Goal: Navigation & Orientation: Find specific page/section

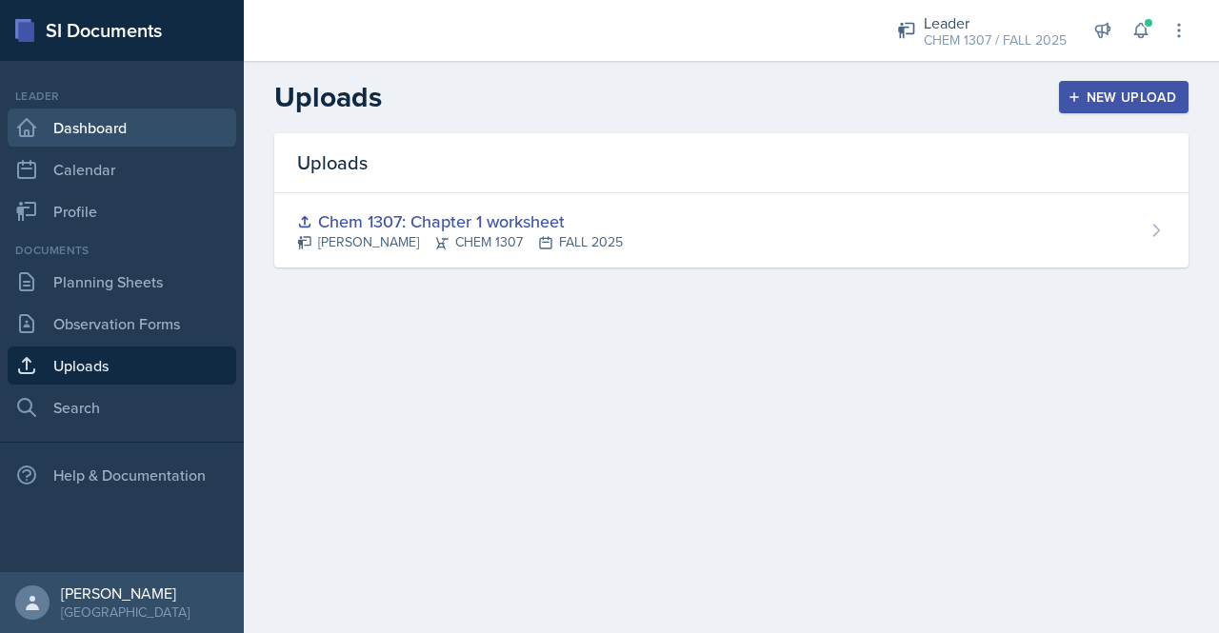
click at [92, 126] on link "Dashboard" at bounding box center [122, 128] width 229 height 38
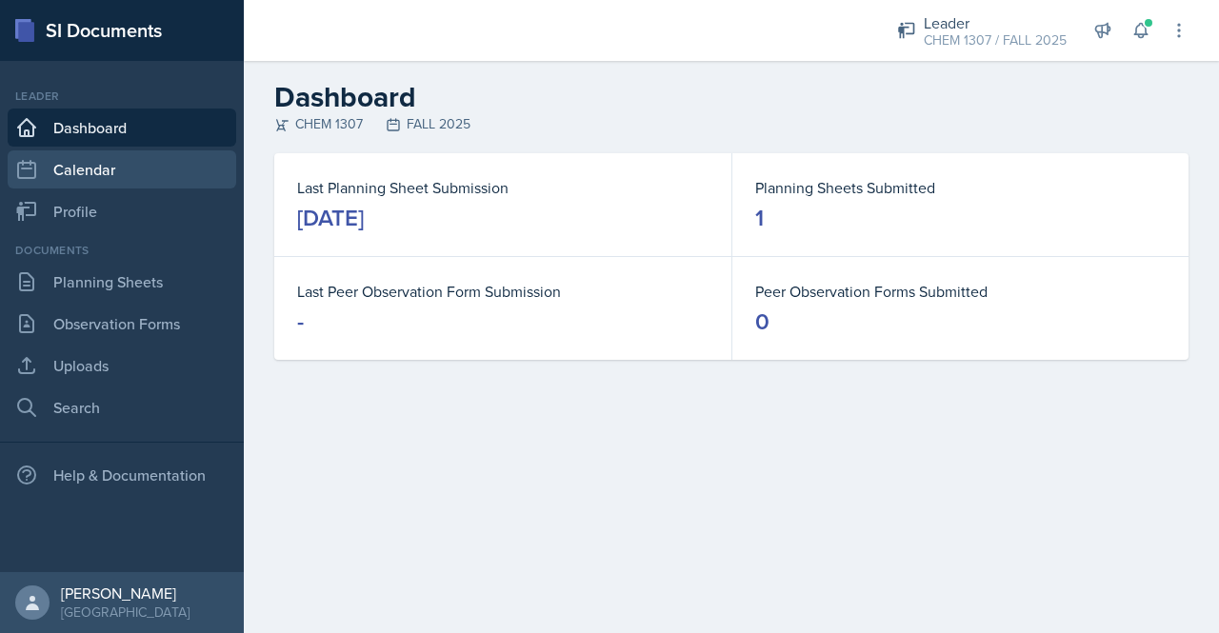
click at [90, 180] on link "Calendar" at bounding box center [122, 169] width 229 height 38
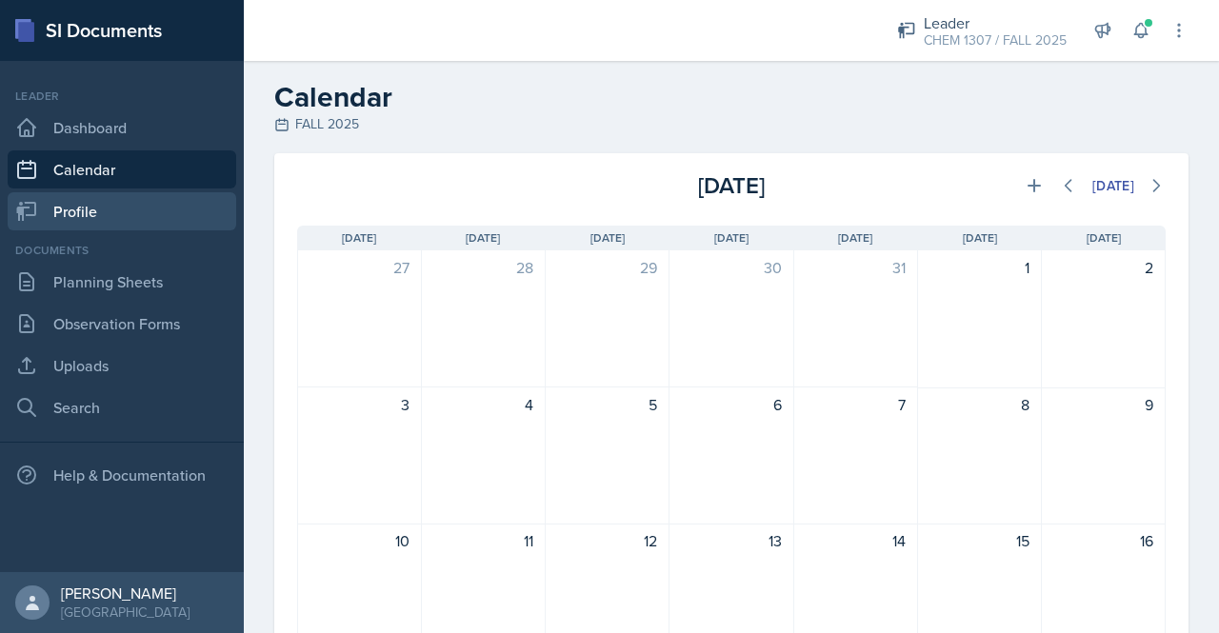
click at [92, 210] on link "Profile" at bounding box center [122, 211] width 229 height 38
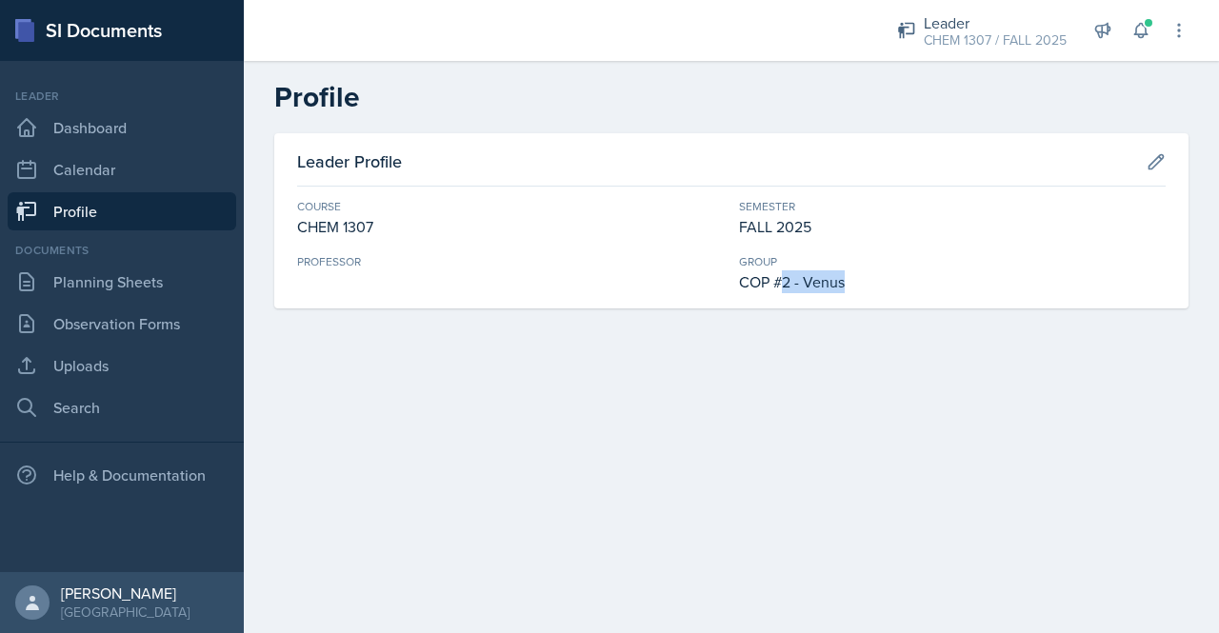
drag, startPoint x: 858, startPoint y: 277, endPoint x: 770, endPoint y: 281, distance: 87.7
click at [785, 281] on div "COP #2 - Venus" at bounding box center [952, 281] width 427 height 23
click at [513, 302] on div "Leader Profile Course CHEM 1307 Semester FALL 2025 Professor Group COP #2 - Ven…" at bounding box center [731, 220] width 914 height 175
click at [69, 209] on link "Profile" at bounding box center [122, 211] width 229 height 38
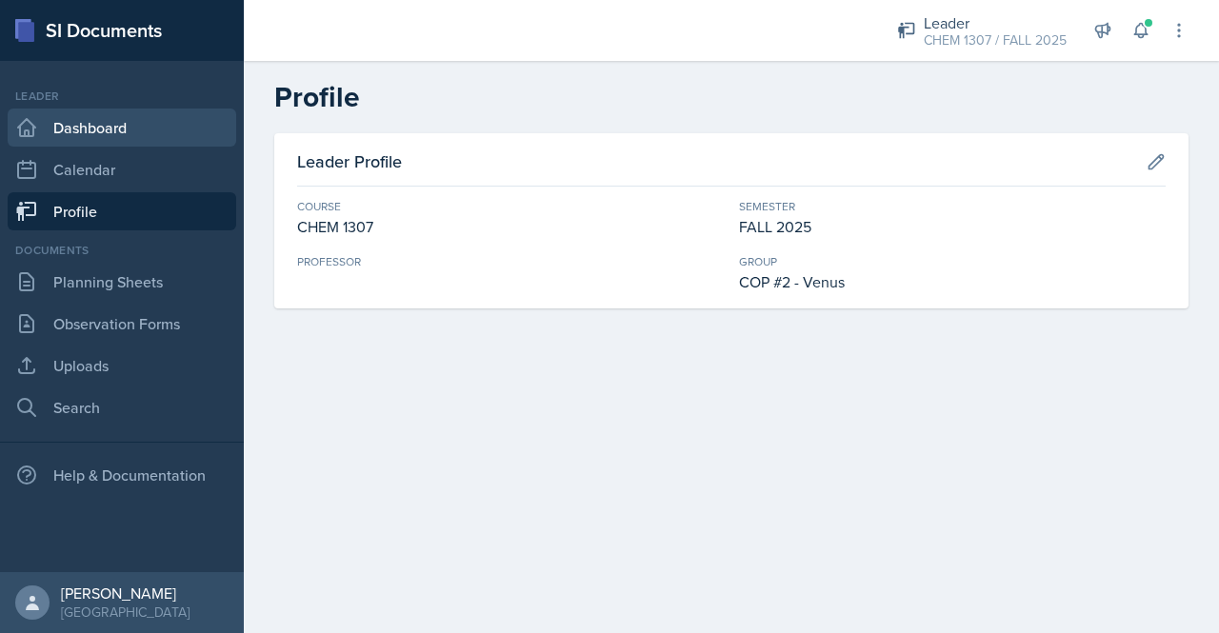
click at [99, 128] on link "Dashboard" at bounding box center [122, 128] width 229 height 38
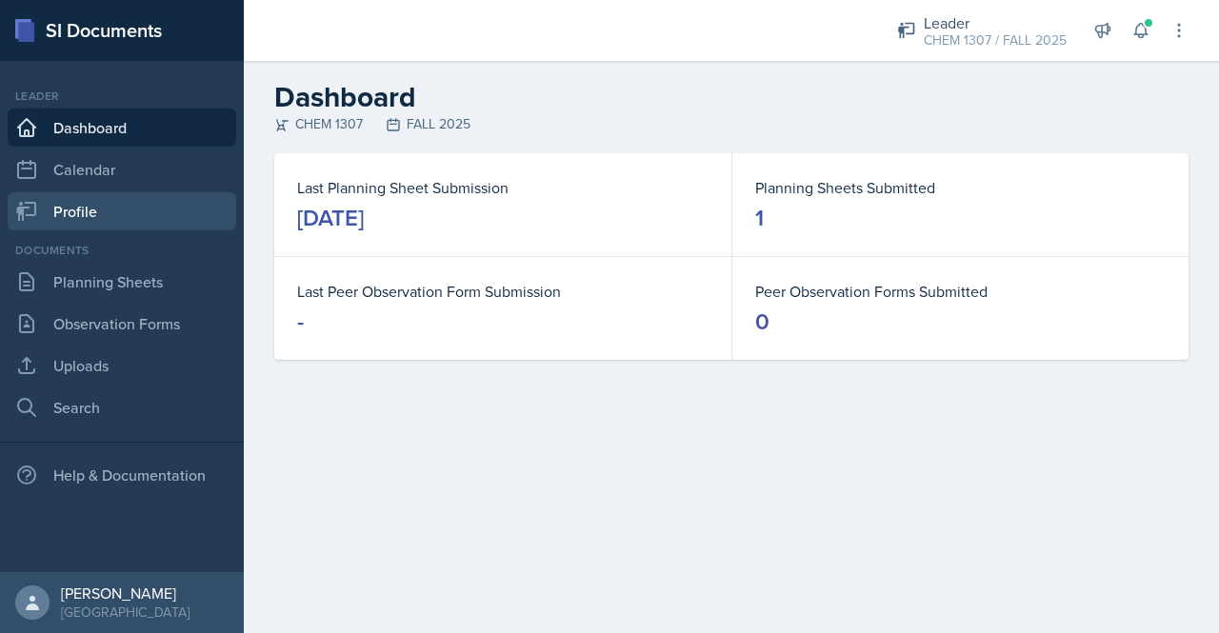
click at [88, 223] on link "Profile" at bounding box center [122, 211] width 229 height 38
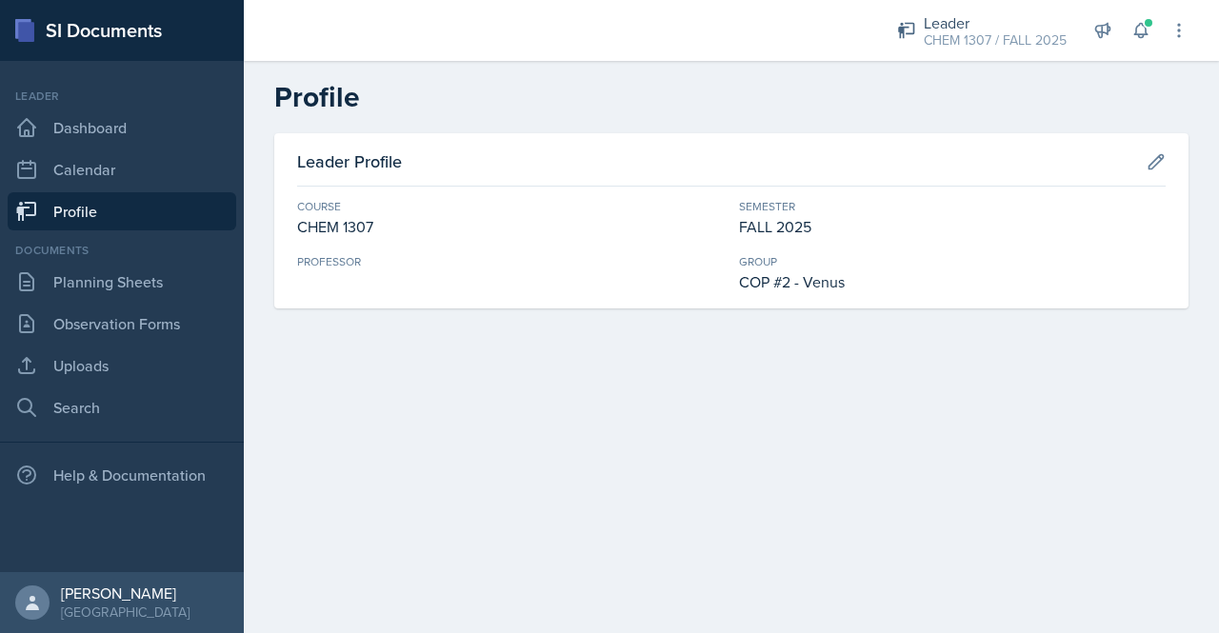
click at [1024, 30] on div "CHEM 1307 / FALL 2025" at bounding box center [995, 40] width 143 height 20
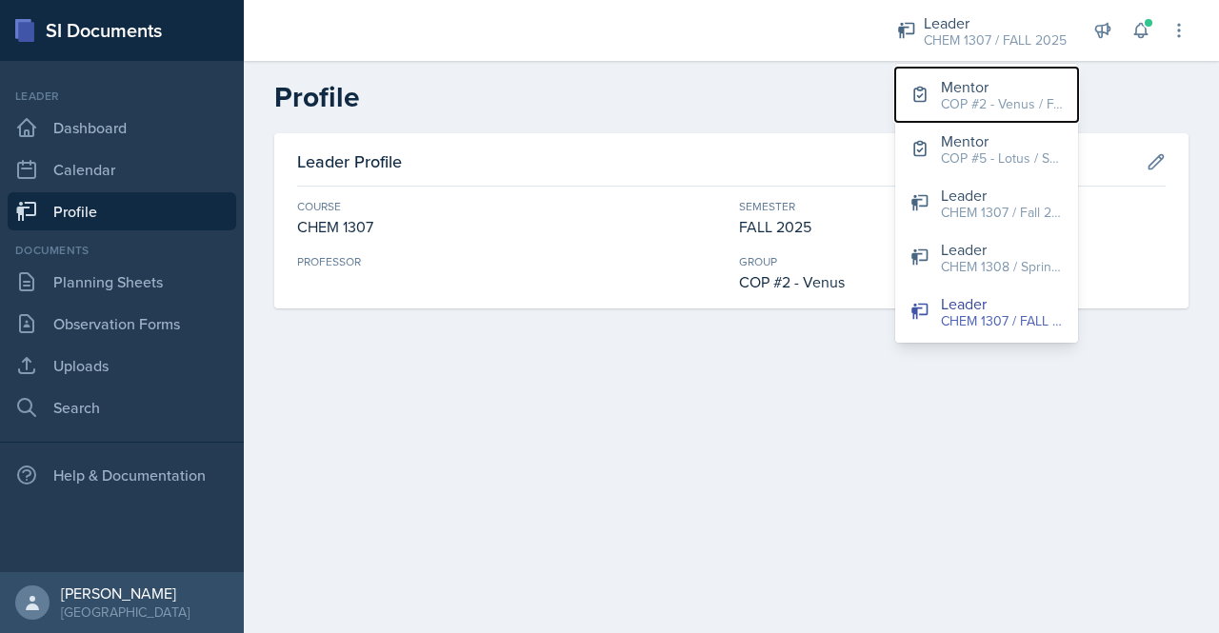
click at [1009, 92] on div "Mentor" at bounding box center [1002, 86] width 122 height 23
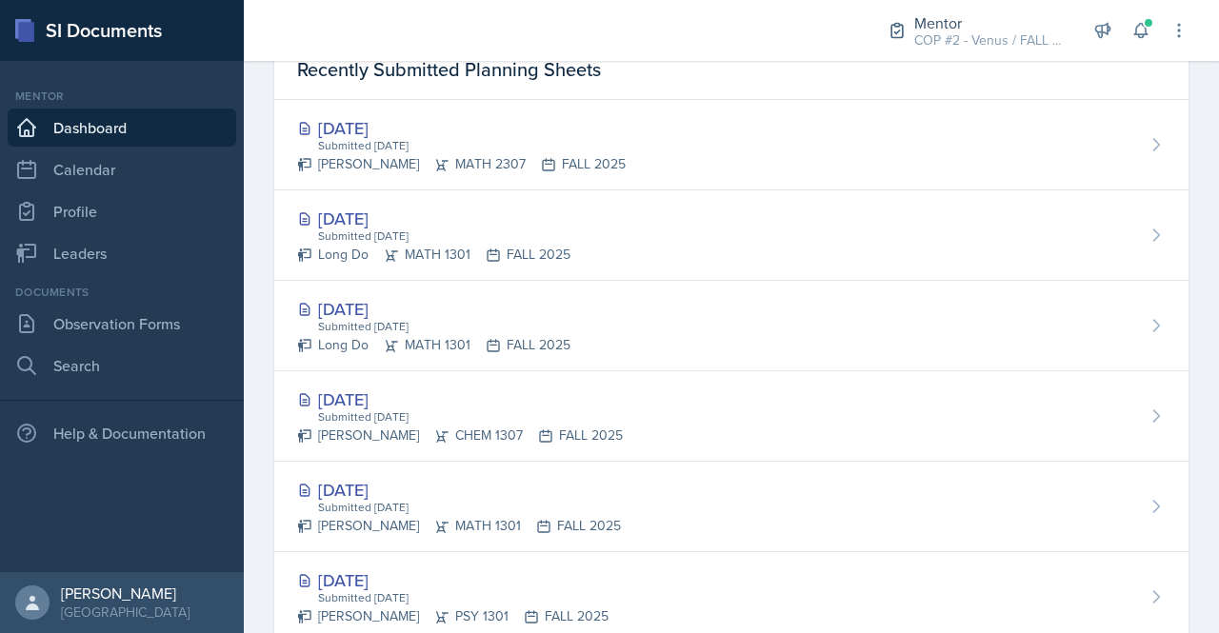
scroll to position [607, 0]
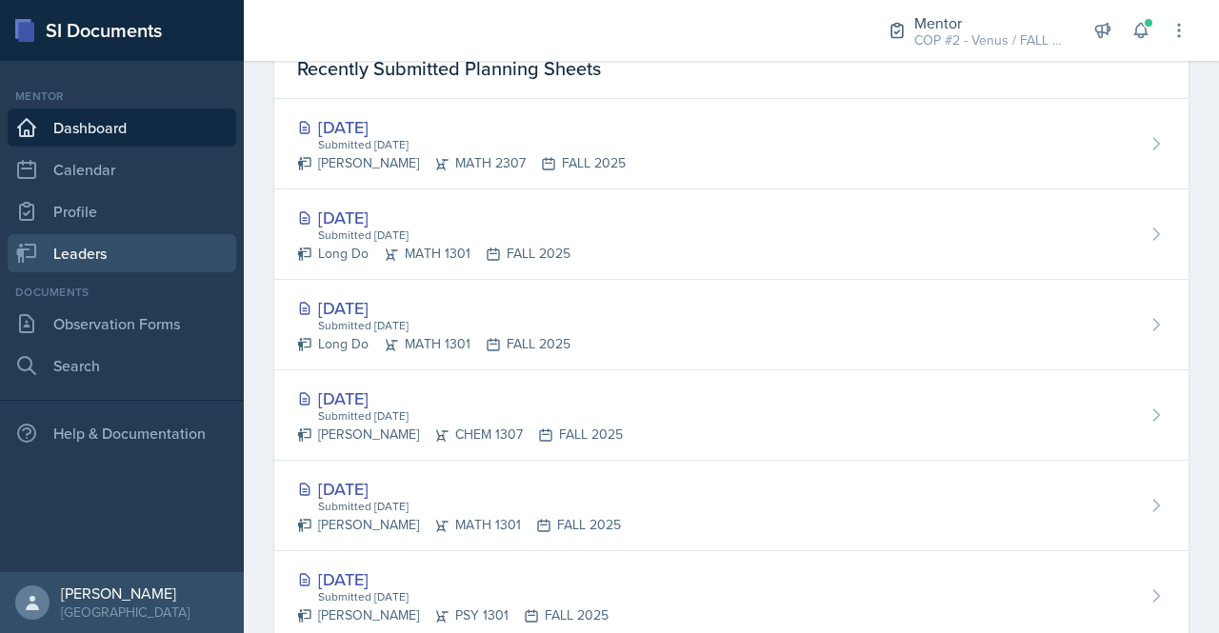
click at [112, 245] on link "Leaders" at bounding box center [122, 253] width 229 height 38
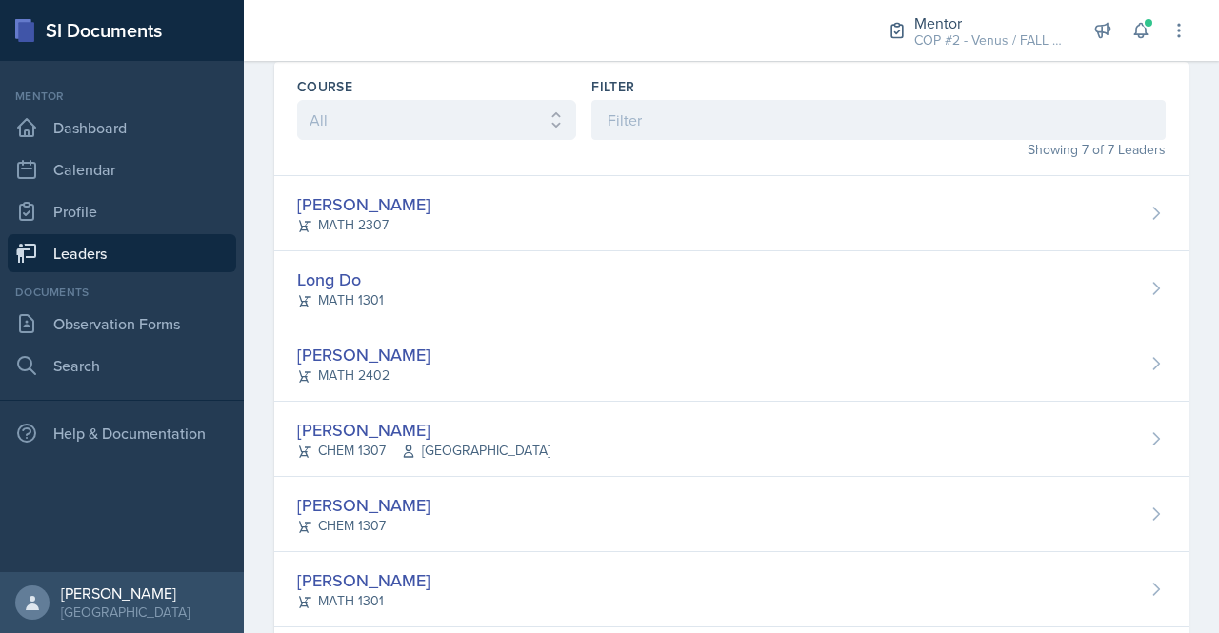
scroll to position [183, 0]
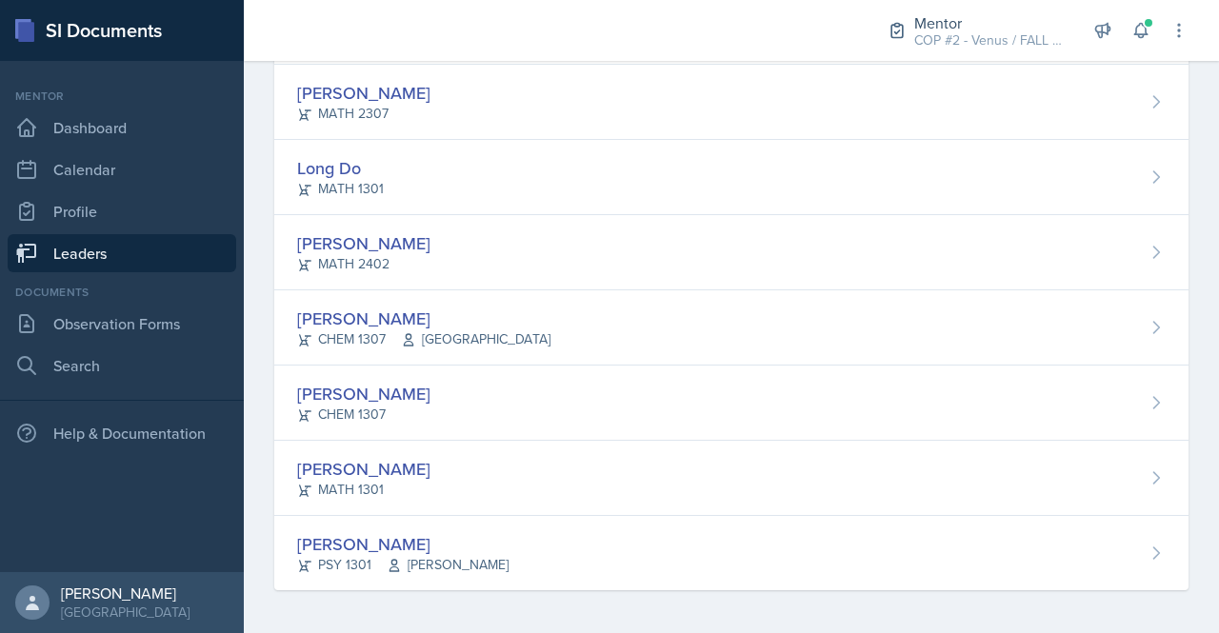
click at [372, 542] on div "[PERSON_NAME]" at bounding box center [402, 544] width 211 height 26
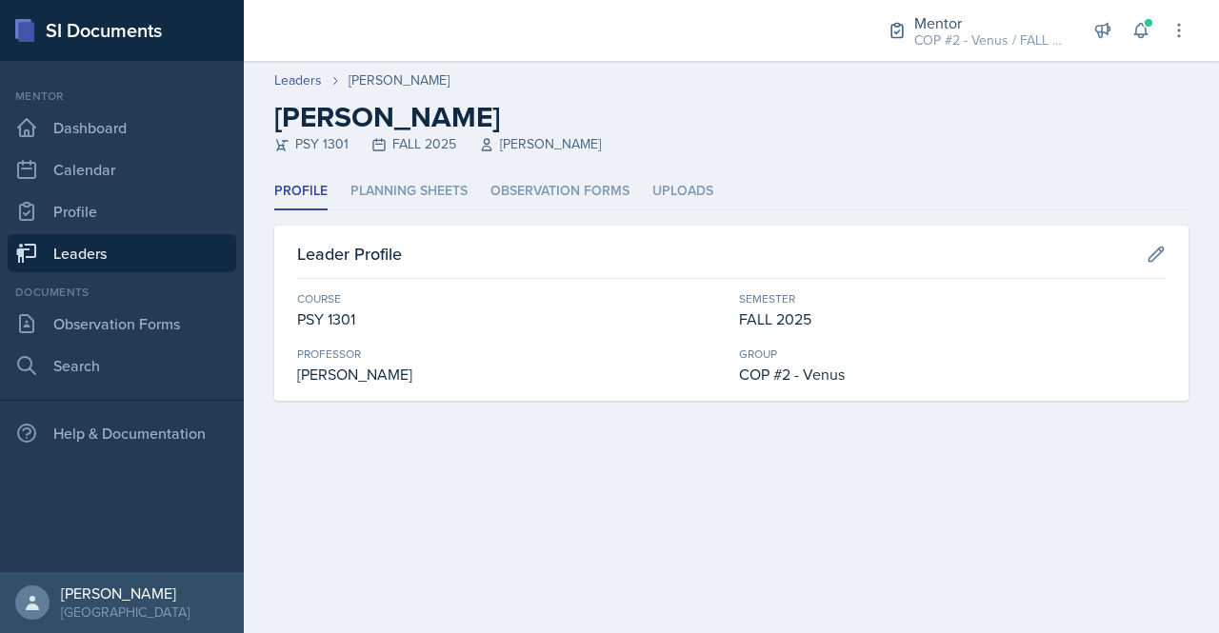
click at [386, 195] on li "Planning Sheets" at bounding box center [408, 191] width 117 height 37
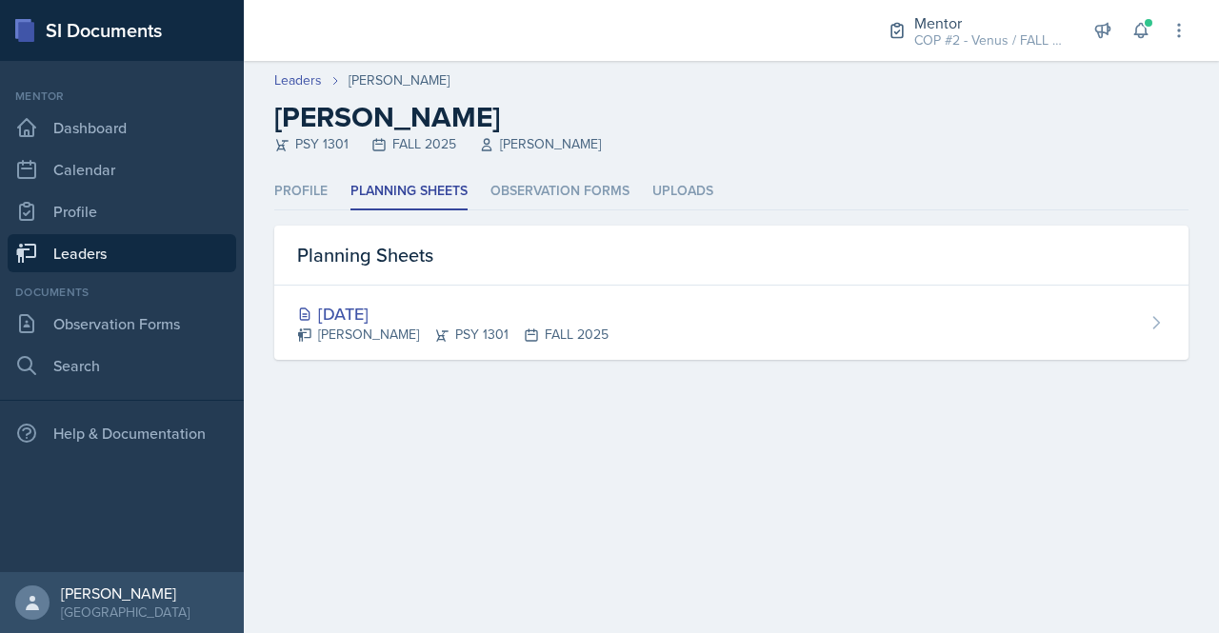
click at [406, 313] on div "[DATE]" at bounding box center [452, 314] width 311 height 26
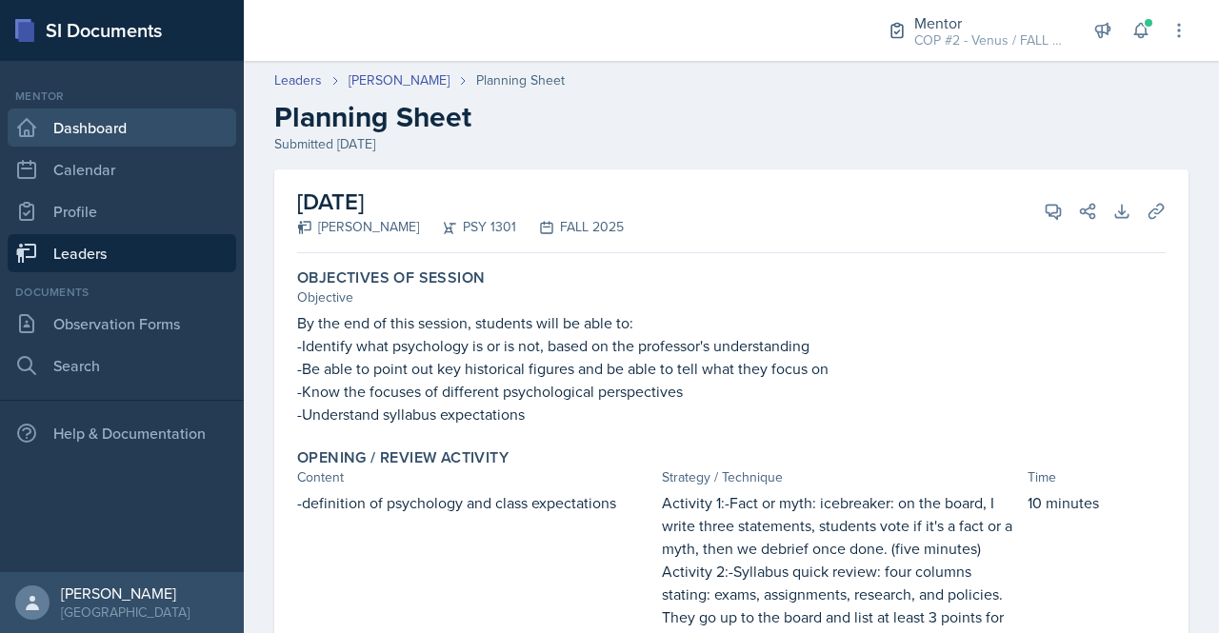
click at [113, 133] on link "Dashboard" at bounding box center [122, 128] width 229 height 38
